Goal: Transaction & Acquisition: Purchase product/service

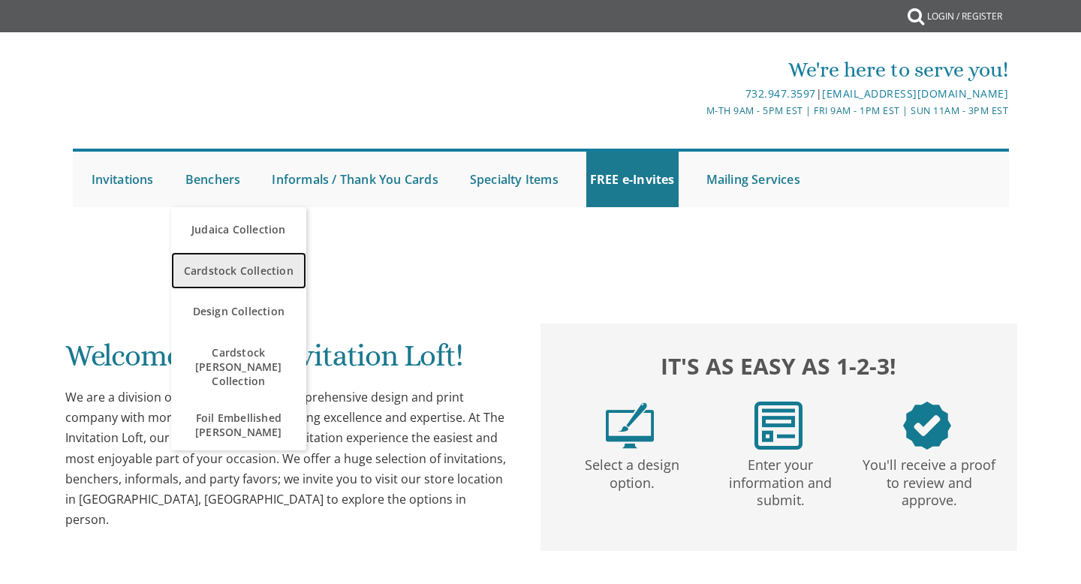
click at [232, 281] on span "Cardstock Collection" at bounding box center [239, 270] width 128 height 29
click at [233, 275] on span "Cardstock Collection" at bounding box center [239, 270] width 128 height 29
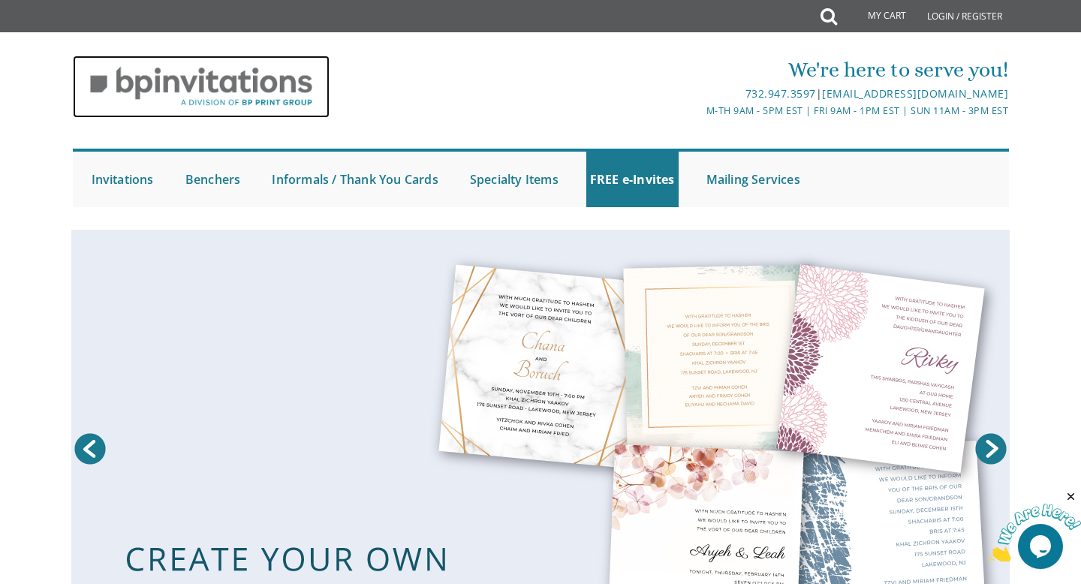
click at [242, 89] on img at bounding box center [201, 87] width 257 height 62
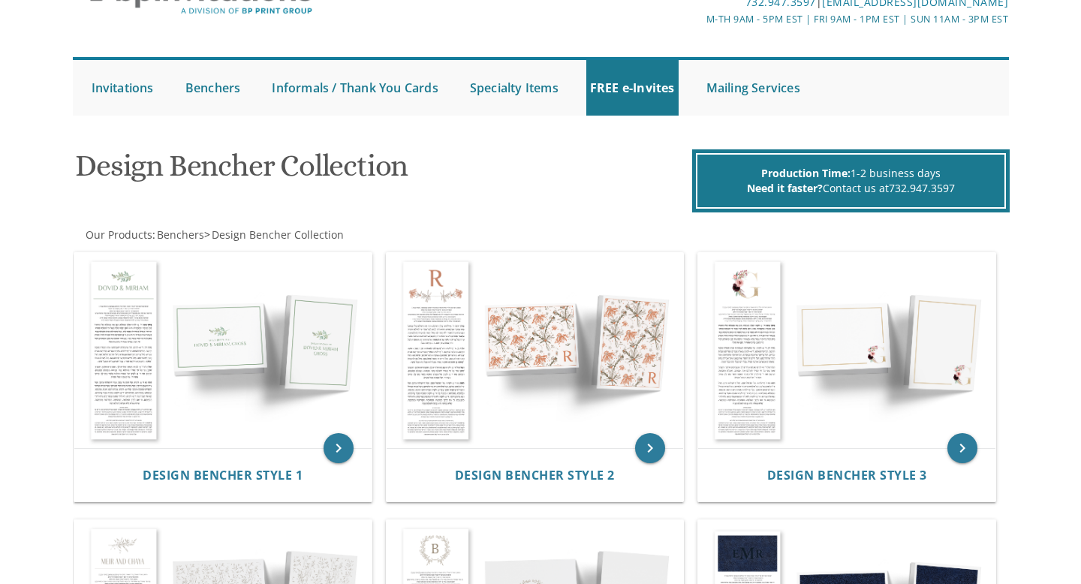
scroll to position [89, 0]
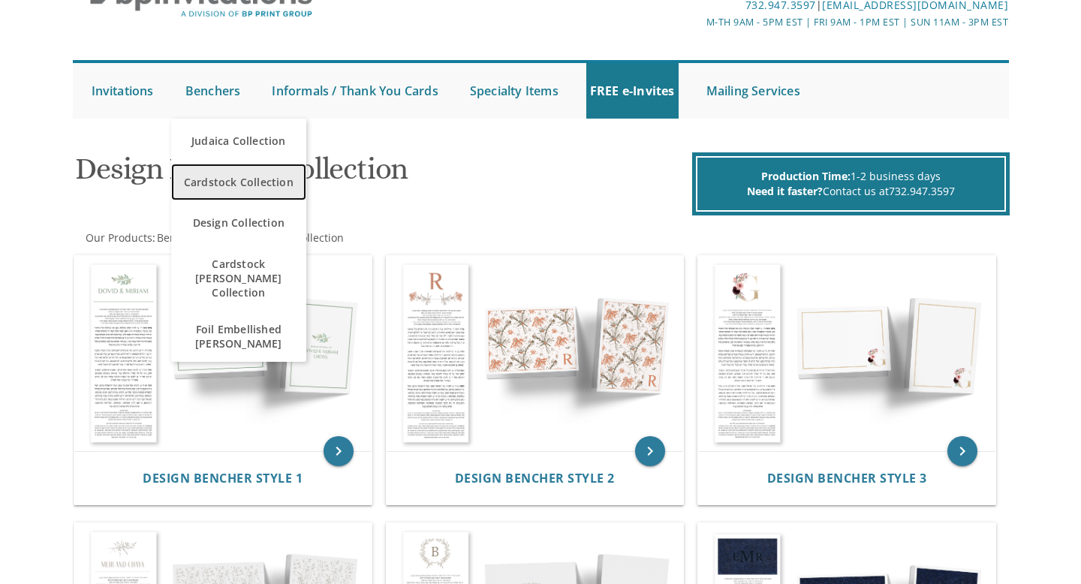
click at [226, 174] on span "Cardstock Collection" at bounding box center [239, 181] width 128 height 29
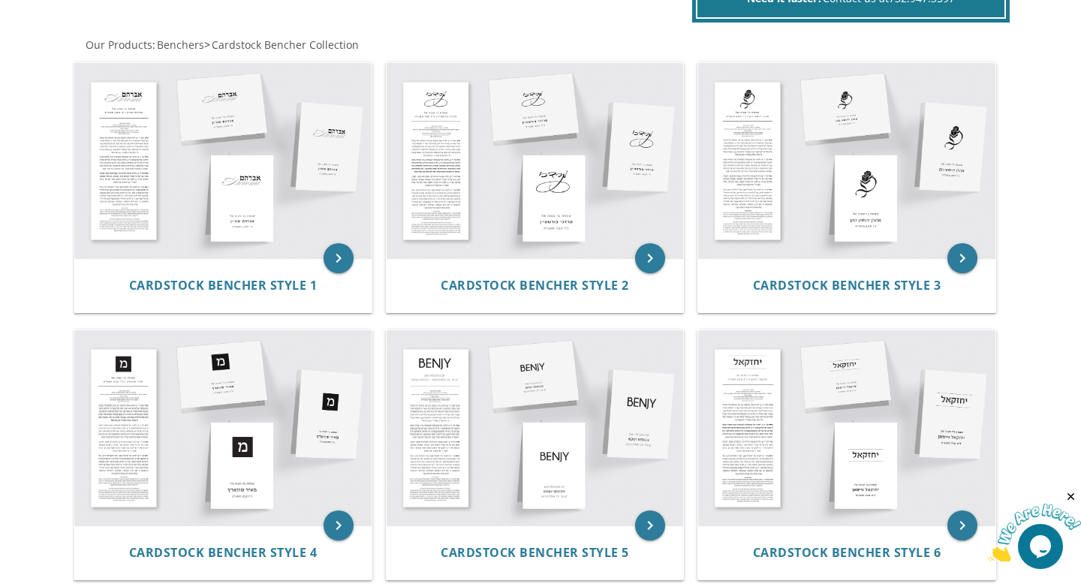
scroll to position [276, 0]
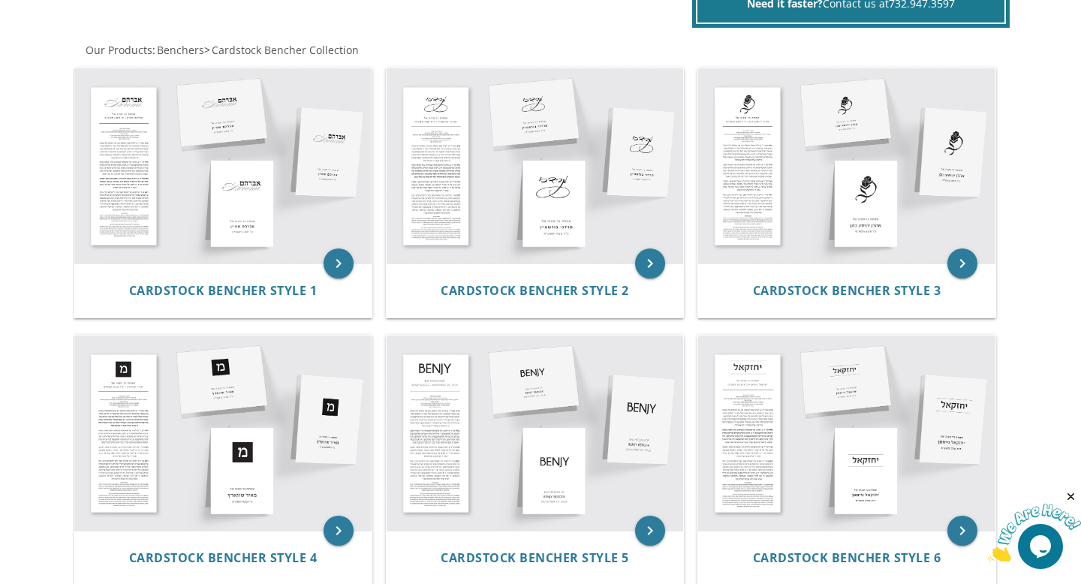
click at [226, 174] on img at bounding box center [222, 165] width 297 height 195
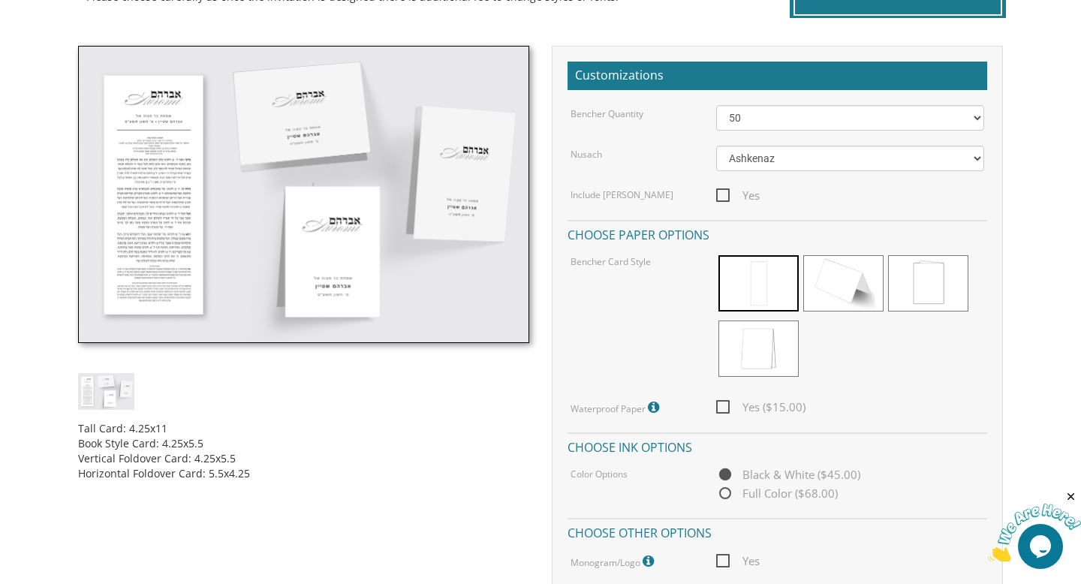
scroll to position [402, 0]
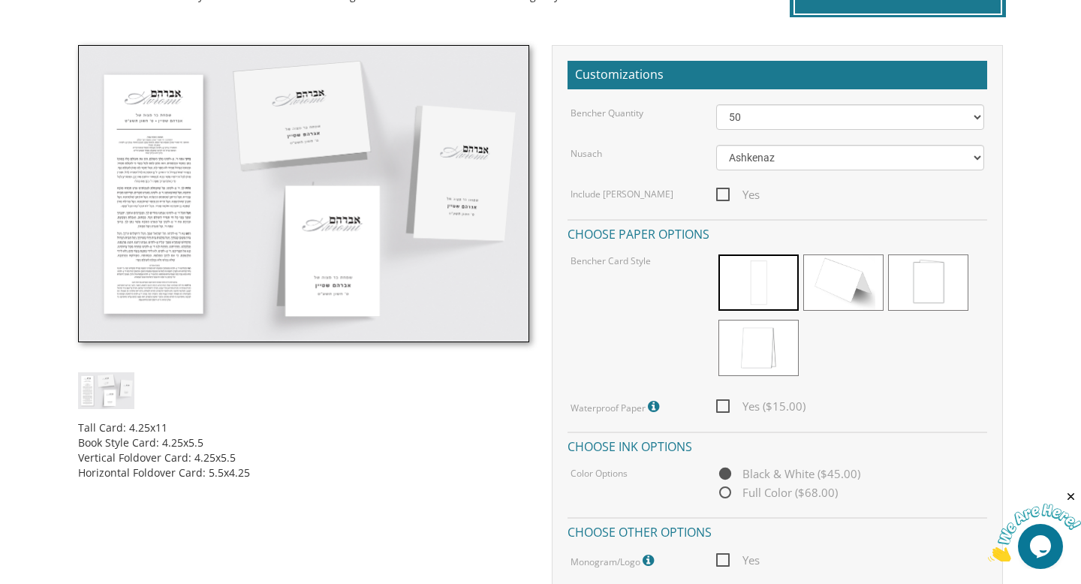
click at [722, 409] on span "Yes ($15.00)" at bounding box center [760, 406] width 89 height 19
click at [722, 409] on input "Yes ($15.00)" at bounding box center [721, 405] width 10 height 10
checkbox input "true"
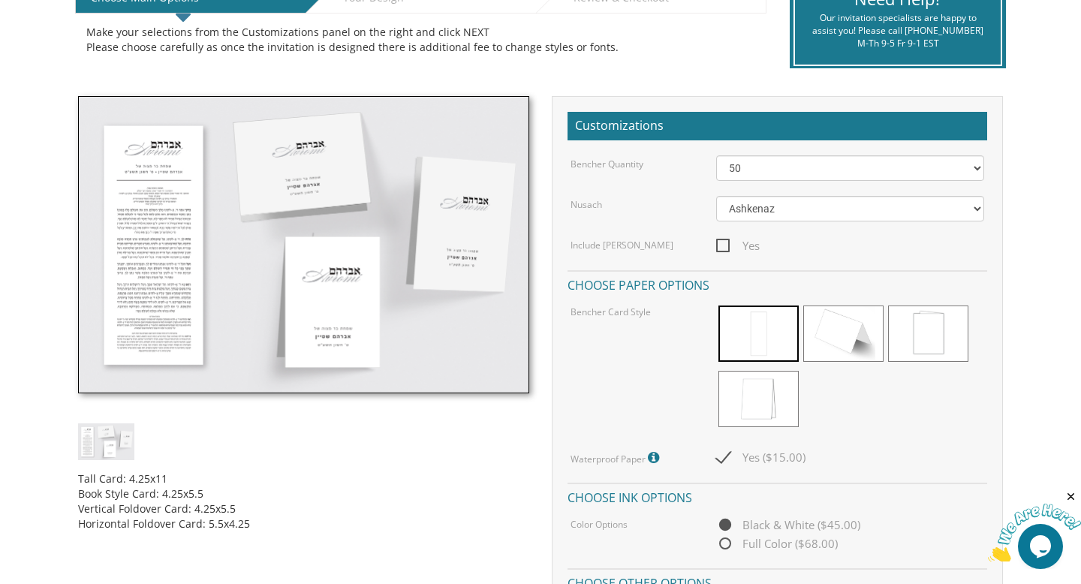
scroll to position [351, 0]
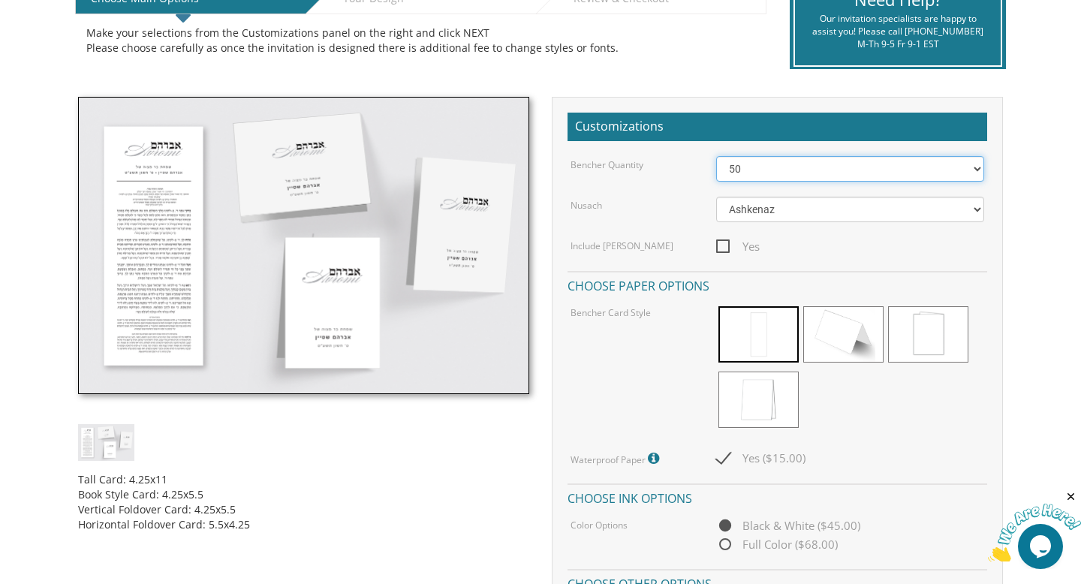
click at [971, 165] on select "50 60 70 80 90 100 125 150 175 200 225 250 275 300 325 350 375 400 425 450 475 …" at bounding box center [850, 169] width 269 height 26
select select "200"
click at [722, 242] on span "Yes" at bounding box center [738, 246] width 44 height 19
click at [722, 242] on input "Yes" at bounding box center [721, 245] width 10 height 10
checkbox input "true"
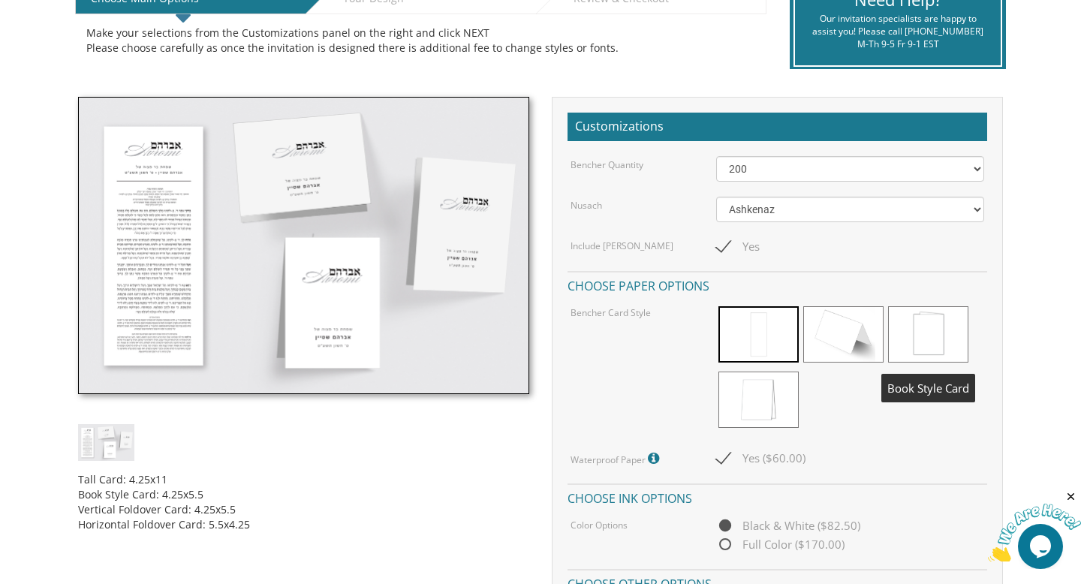
click at [940, 348] on span at bounding box center [928, 334] width 80 height 56
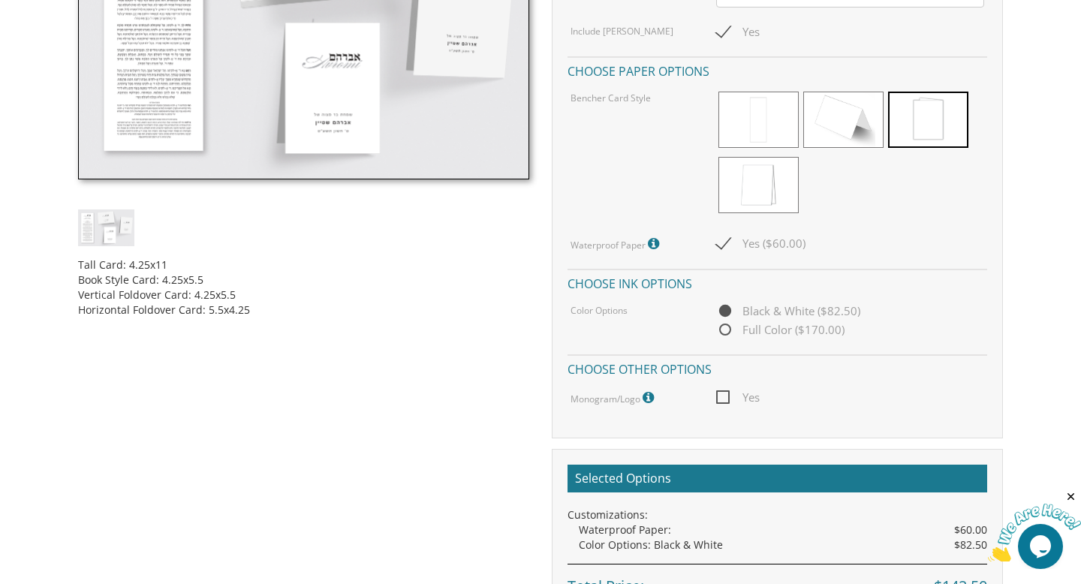
scroll to position [570, 0]
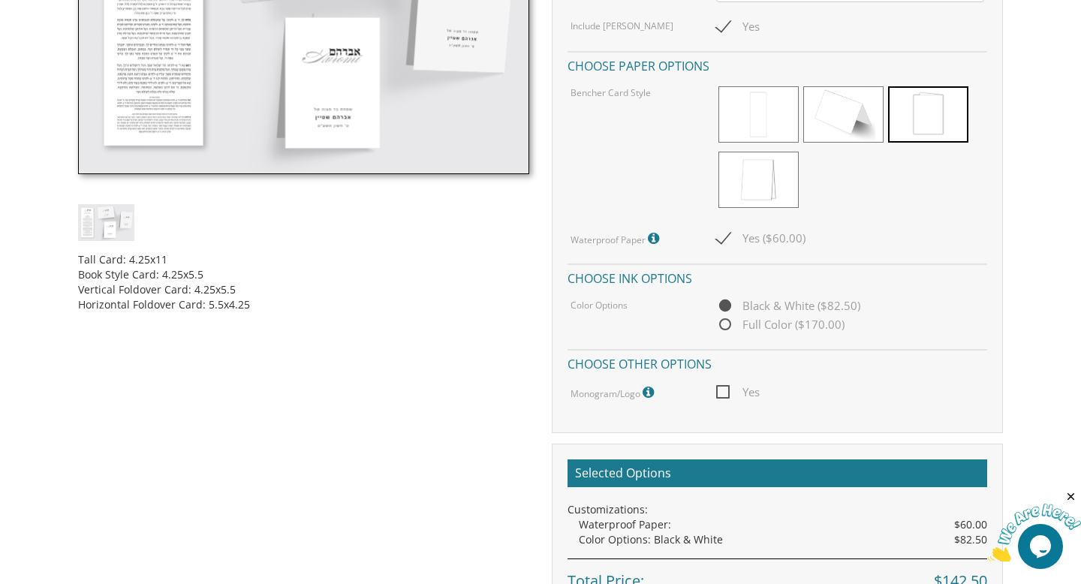
click at [723, 390] on span "Yes" at bounding box center [738, 392] width 44 height 19
click at [723, 390] on input "Yes" at bounding box center [721, 391] width 10 height 10
checkbox input "true"
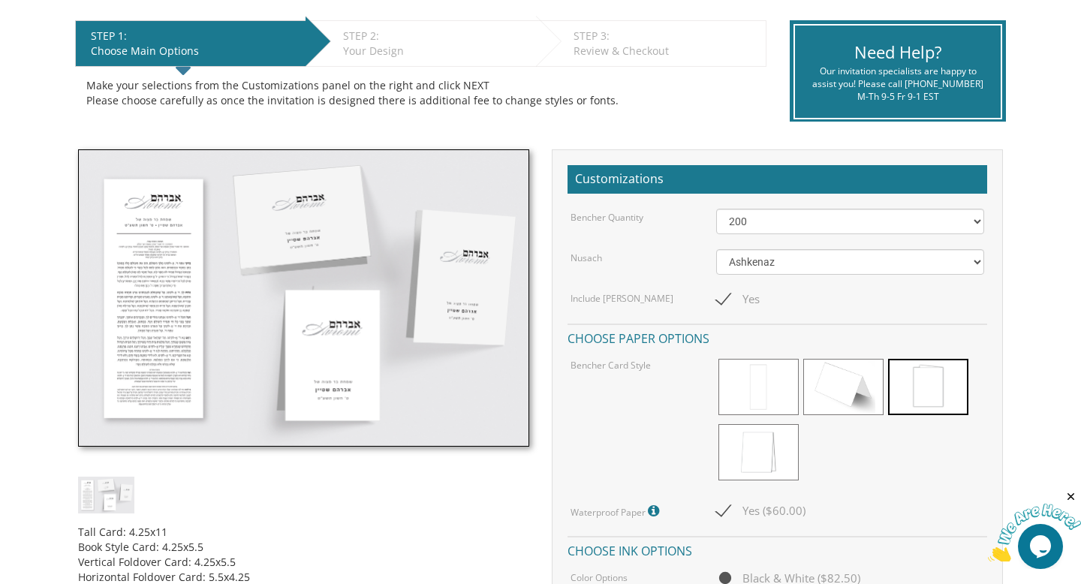
scroll to position [0, 0]
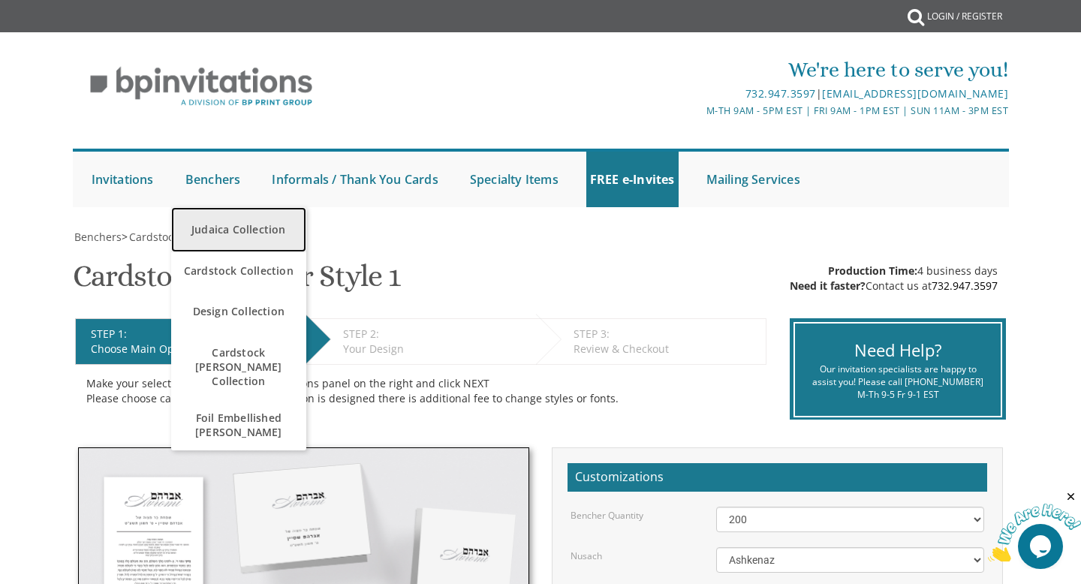
click at [254, 233] on link "Judaica Collection" at bounding box center [238, 229] width 135 height 45
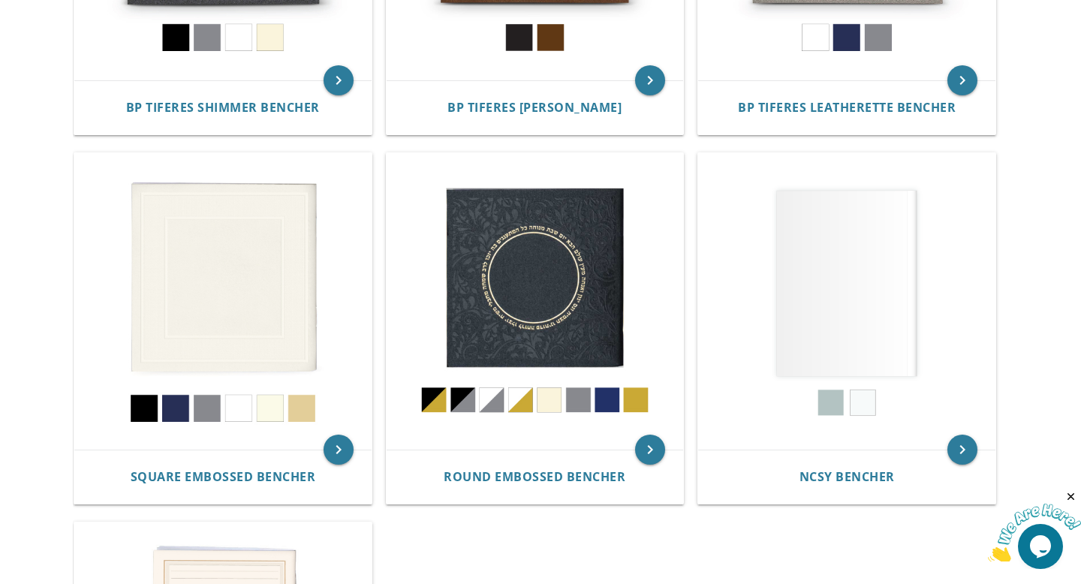
scroll to position [566, 0]
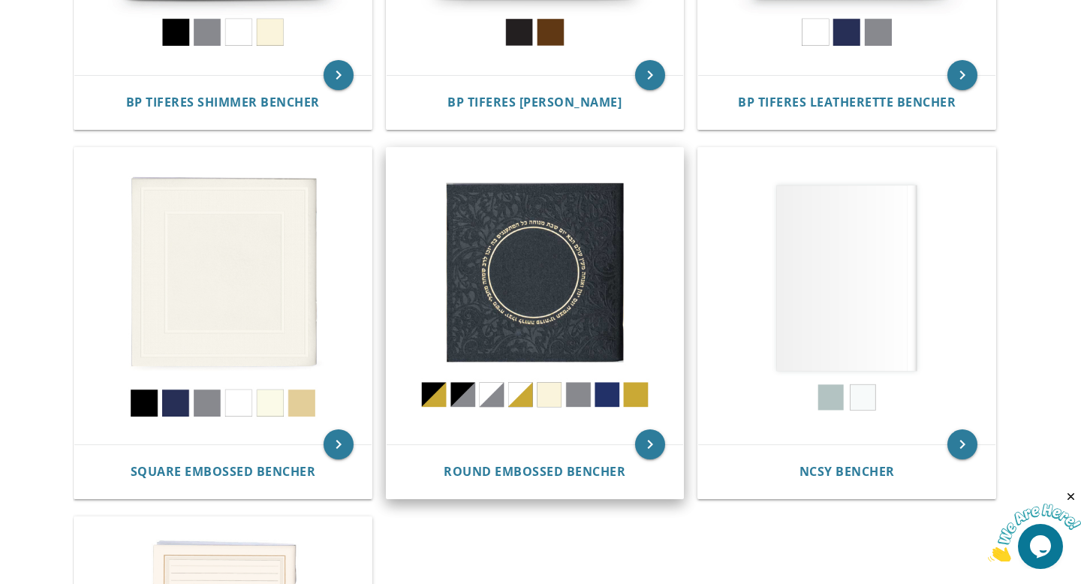
click at [566, 319] on img at bounding box center [535, 296] width 297 height 297
